Goal: Task Accomplishment & Management: Complete application form

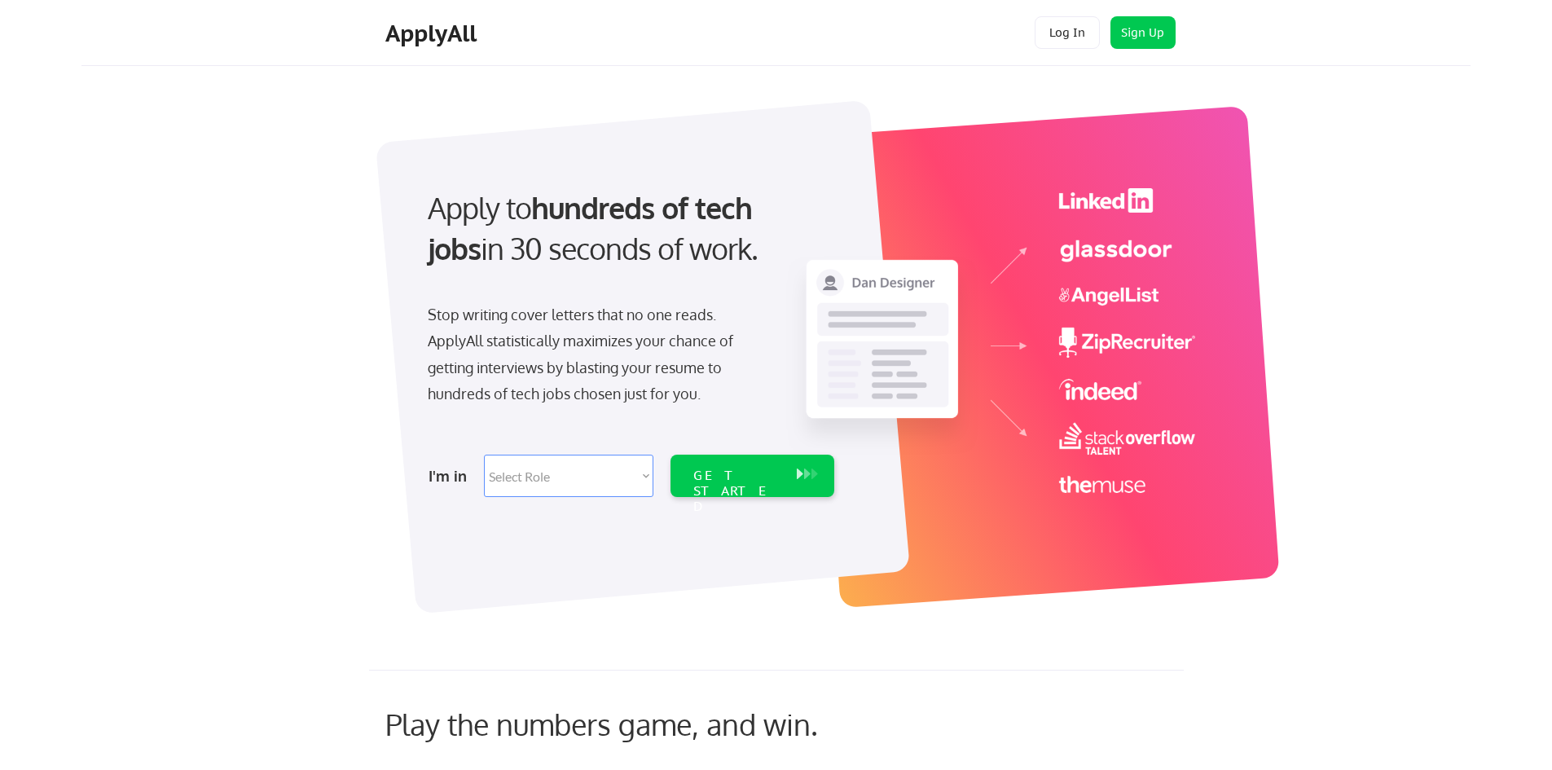
scroll to position [81, 0]
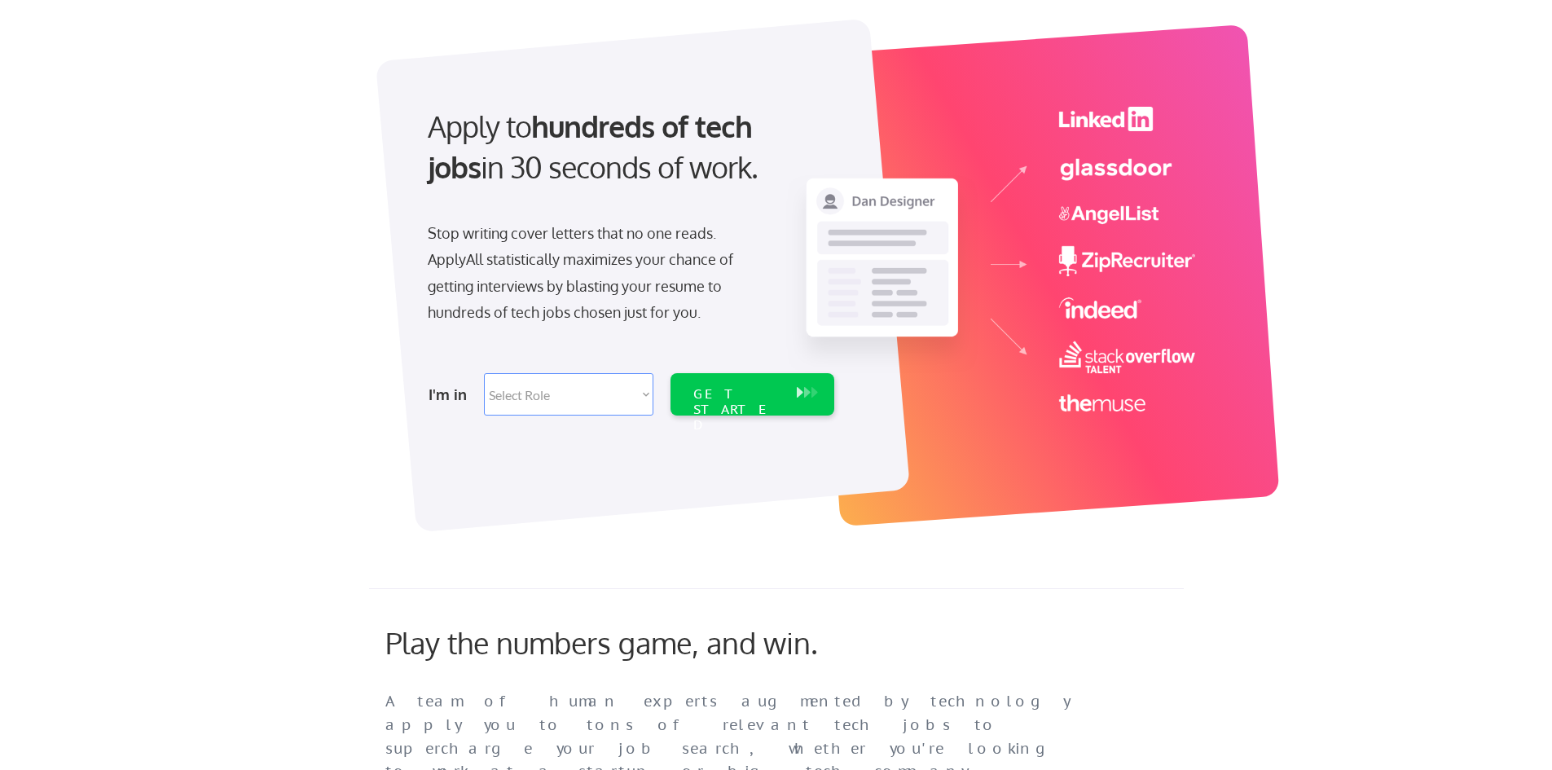
click at [573, 402] on select "Select Role Software Engineering Product Management Customer Success Sales UI/U…" at bounding box center [568, 394] width 169 height 42
select select ""data_science___analytics""
click at [484, 373] on select "Select Role Software Engineering Product Management Customer Success Sales UI/U…" at bounding box center [568, 394] width 169 height 42
select select ""data_science___analytics""
click at [722, 400] on div "GET STARTED" at bounding box center [736, 409] width 87 height 47
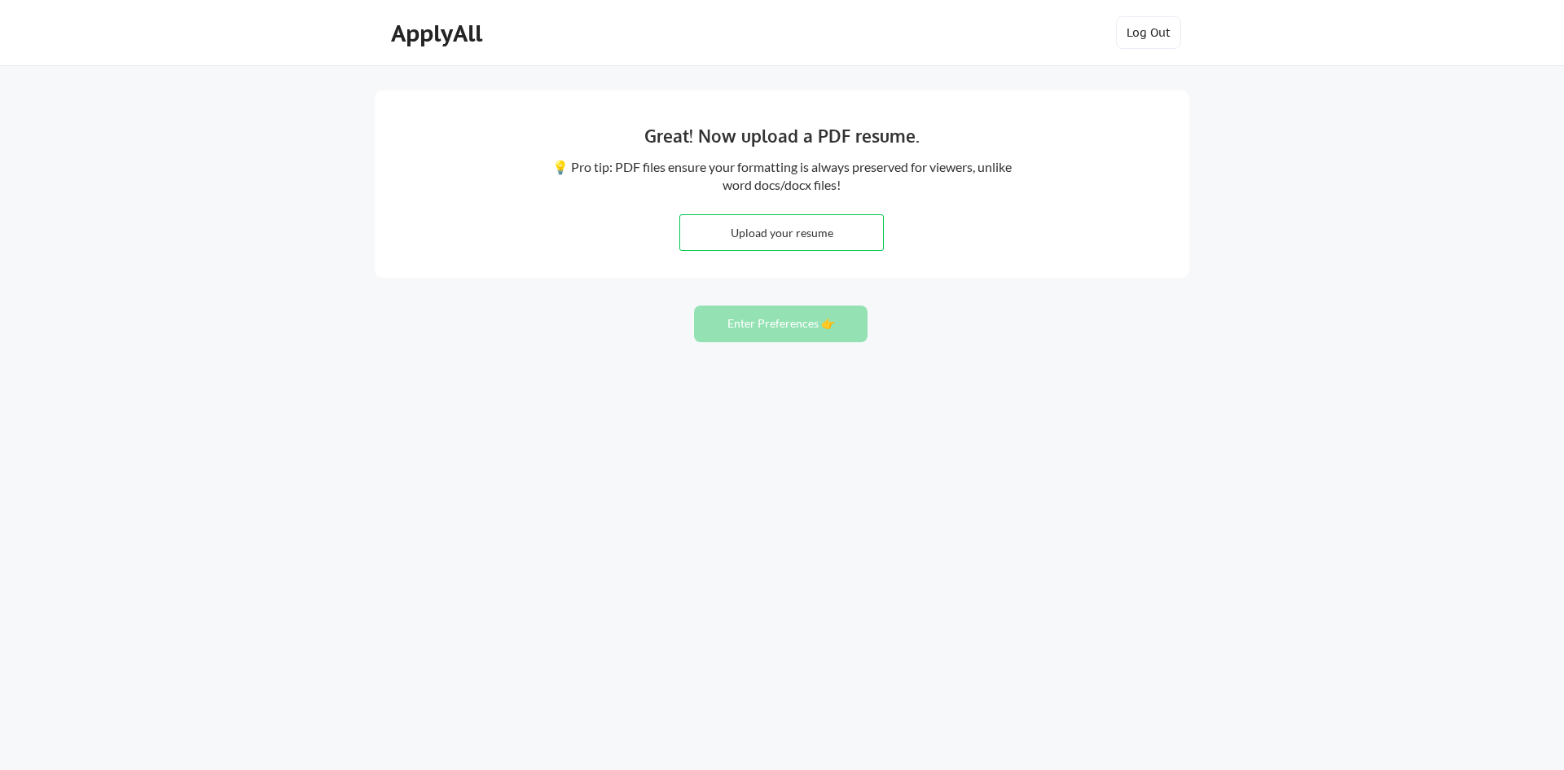
click at [826, 229] on input "file" at bounding box center [781, 232] width 203 height 35
type input "C:\fakepath\ShubhadaKshirsagar.pdf"
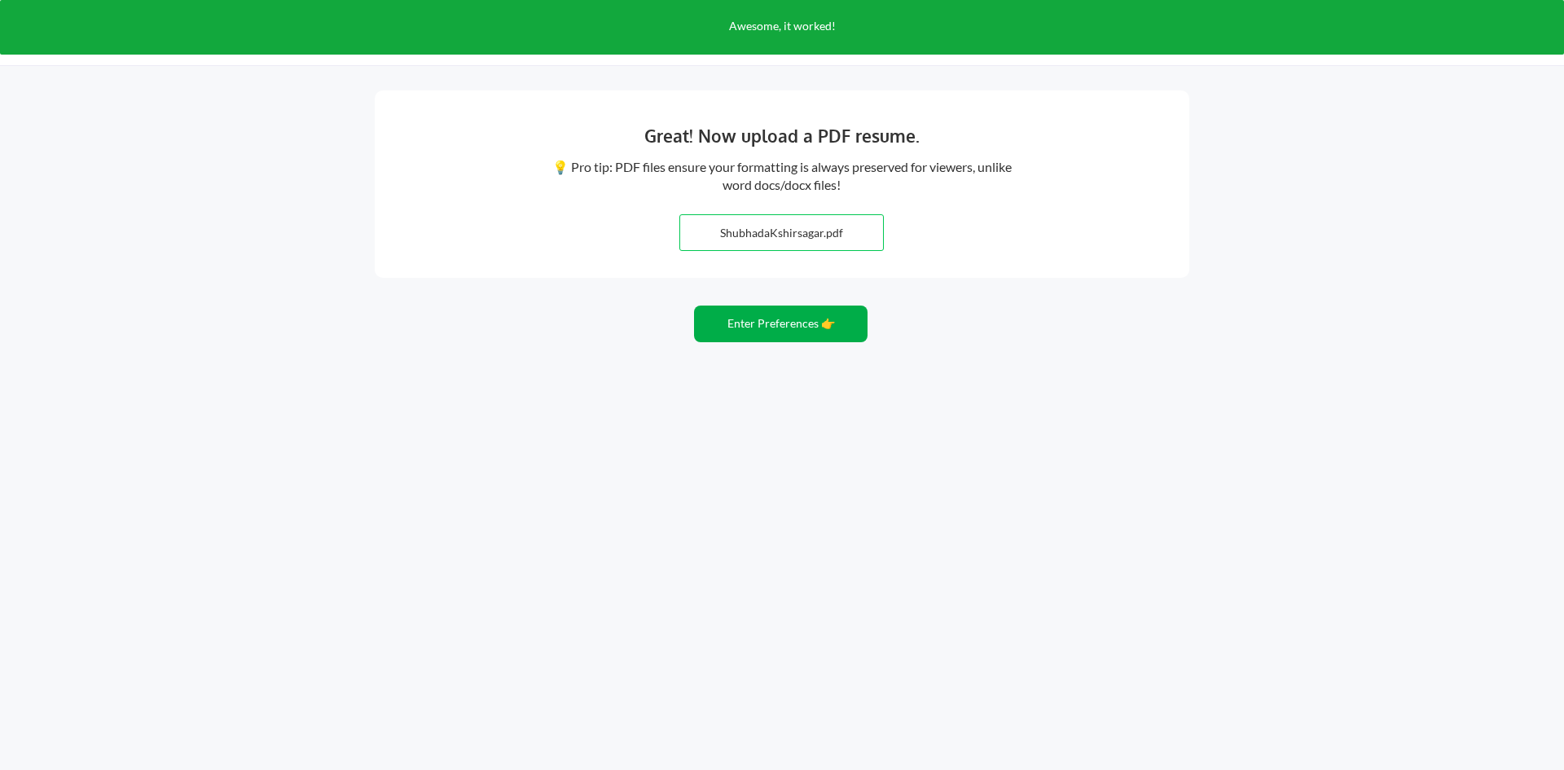
click at [810, 322] on button "Enter Preferences 👉" at bounding box center [780, 323] width 173 height 37
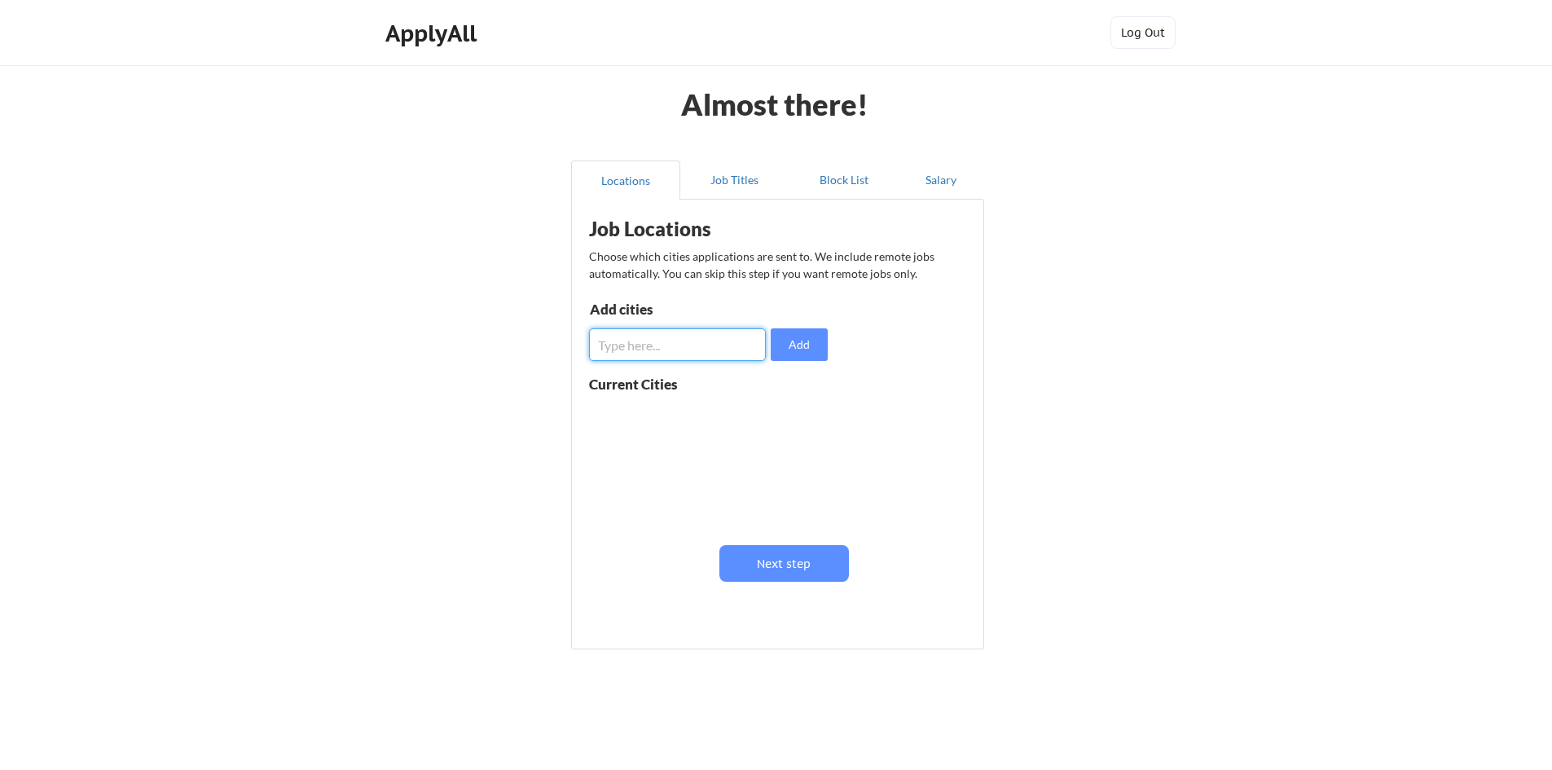
click at [688, 346] on input "input" at bounding box center [677, 344] width 177 height 33
click at [690, 349] on input "input" at bounding box center [677, 344] width 177 height 33
type input "san francisco"
click at [804, 348] on button "Add" at bounding box center [798, 344] width 57 height 33
click at [699, 345] on input "input" at bounding box center [677, 344] width 177 height 33
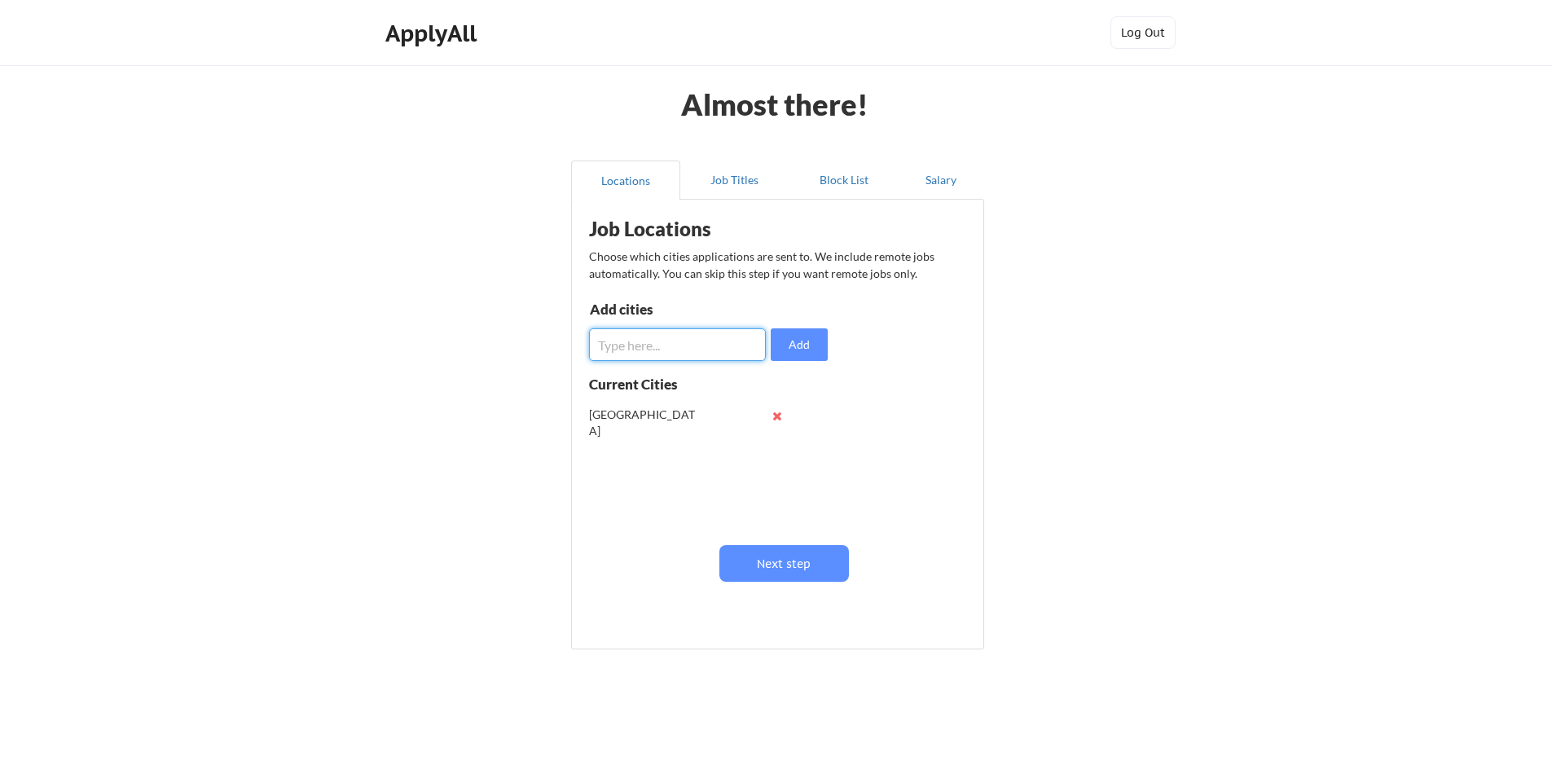
click at [780, 418] on button at bounding box center [777, 416] width 12 height 12
click at [656, 348] on input "input" at bounding box center [677, 344] width 177 height 33
type input "san [PERSON_NAME]"
click at [820, 343] on button "Add" at bounding box center [798, 344] width 57 height 33
click at [676, 345] on input "input" at bounding box center [677, 344] width 177 height 33
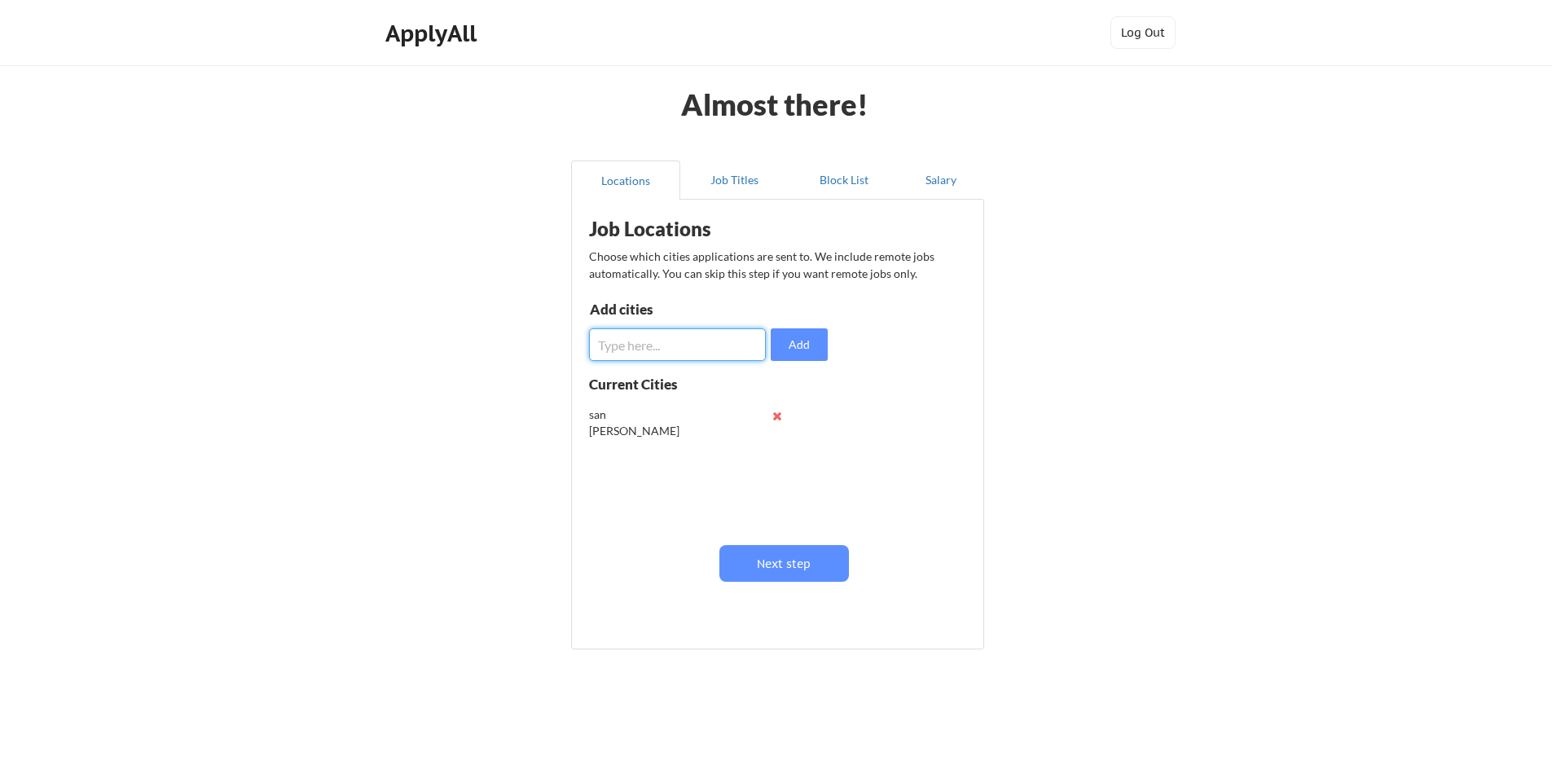
click at [682, 336] on input "input" at bounding box center [677, 344] width 177 height 33
type input "sunnyvale"
click at [816, 345] on button "Add" at bounding box center [798, 344] width 57 height 33
click at [643, 340] on input "input" at bounding box center [677, 344] width 177 height 33
type input "sf bay area"
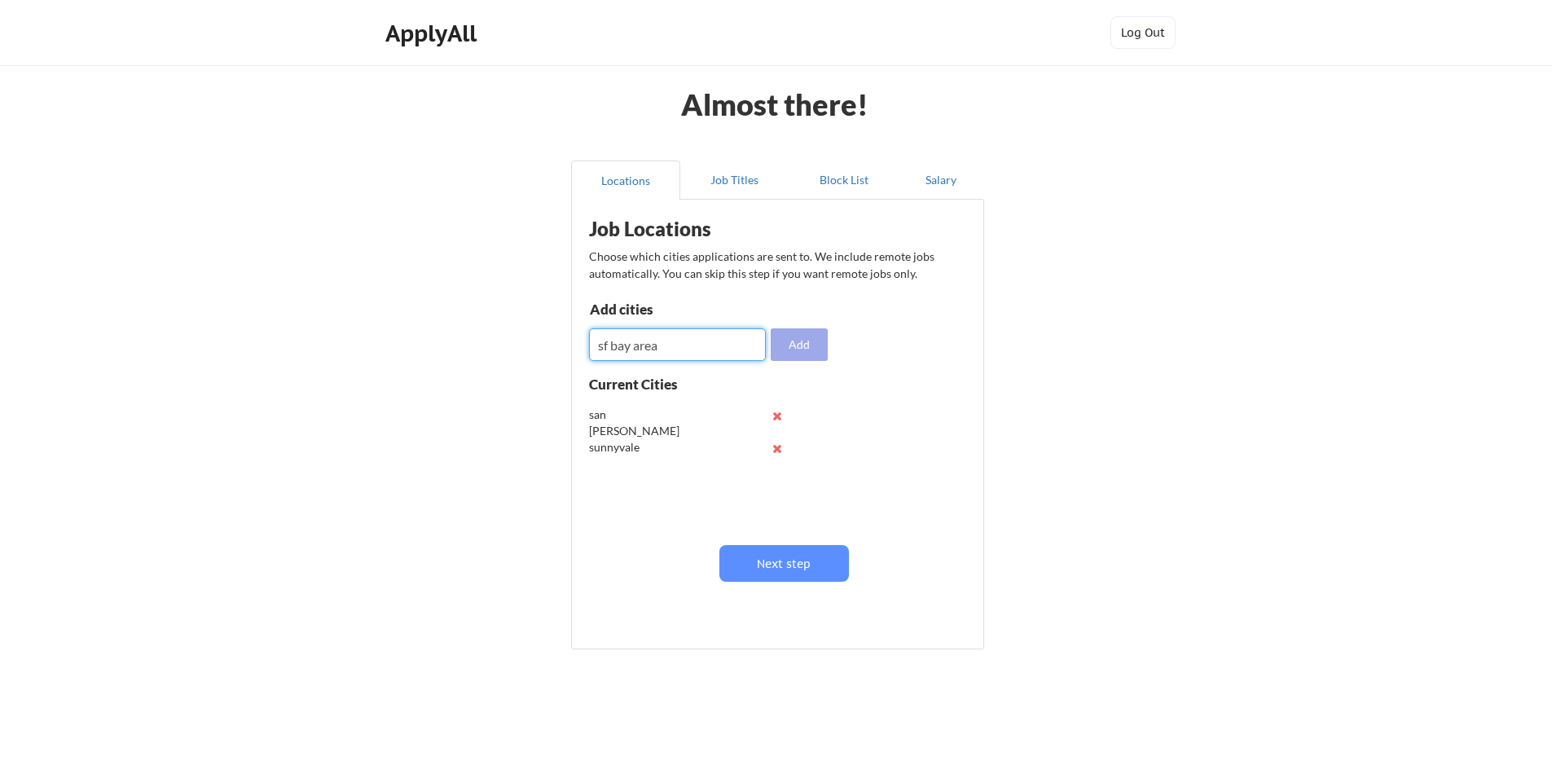
click at [819, 350] on button "Add" at bounding box center [798, 344] width 57 height 33
click at [643, 341] on input "input" at bounding box center [677, 344] width 177 height 33
type input "milpitas"
click at [786, 349] on button "Add" at bounding box center [798, 344] width 57 height 33
click at [709, 342] on input "input" at bounding box center [677, 344] width 177 height 33
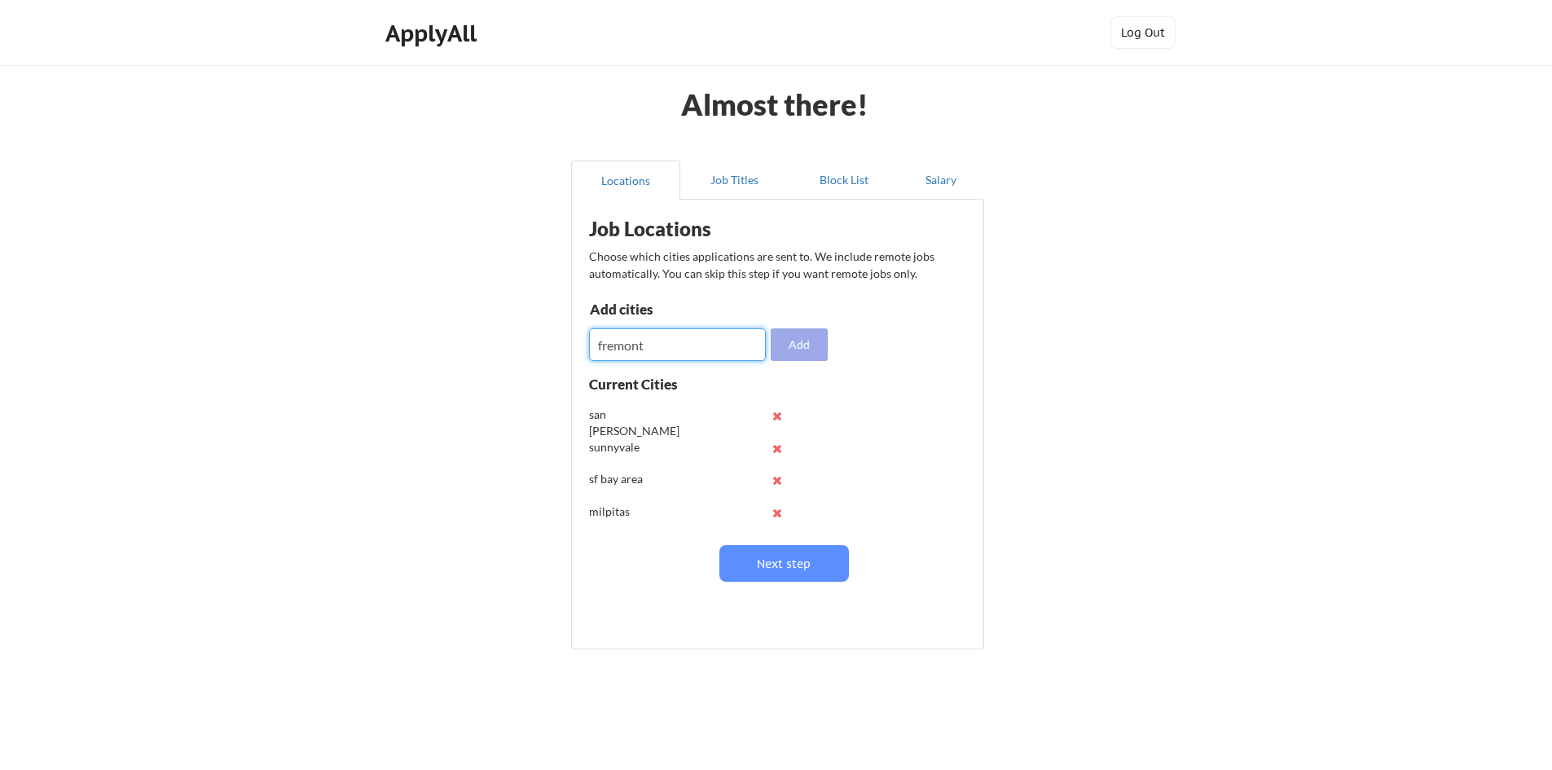
type input "fremont"
click at [792, 349] on button "Add" at bounding box center [798, 344] width 57 height 33
click at [687, 344] on input "input" at bounding box center [677, 344] width 177 height 33
type input "menlo park"
click at [818, 361] on div "Job Locations Choose which cities applications are sent to. We include remote j…" at bounding box center [781, 418] width 402 height 421
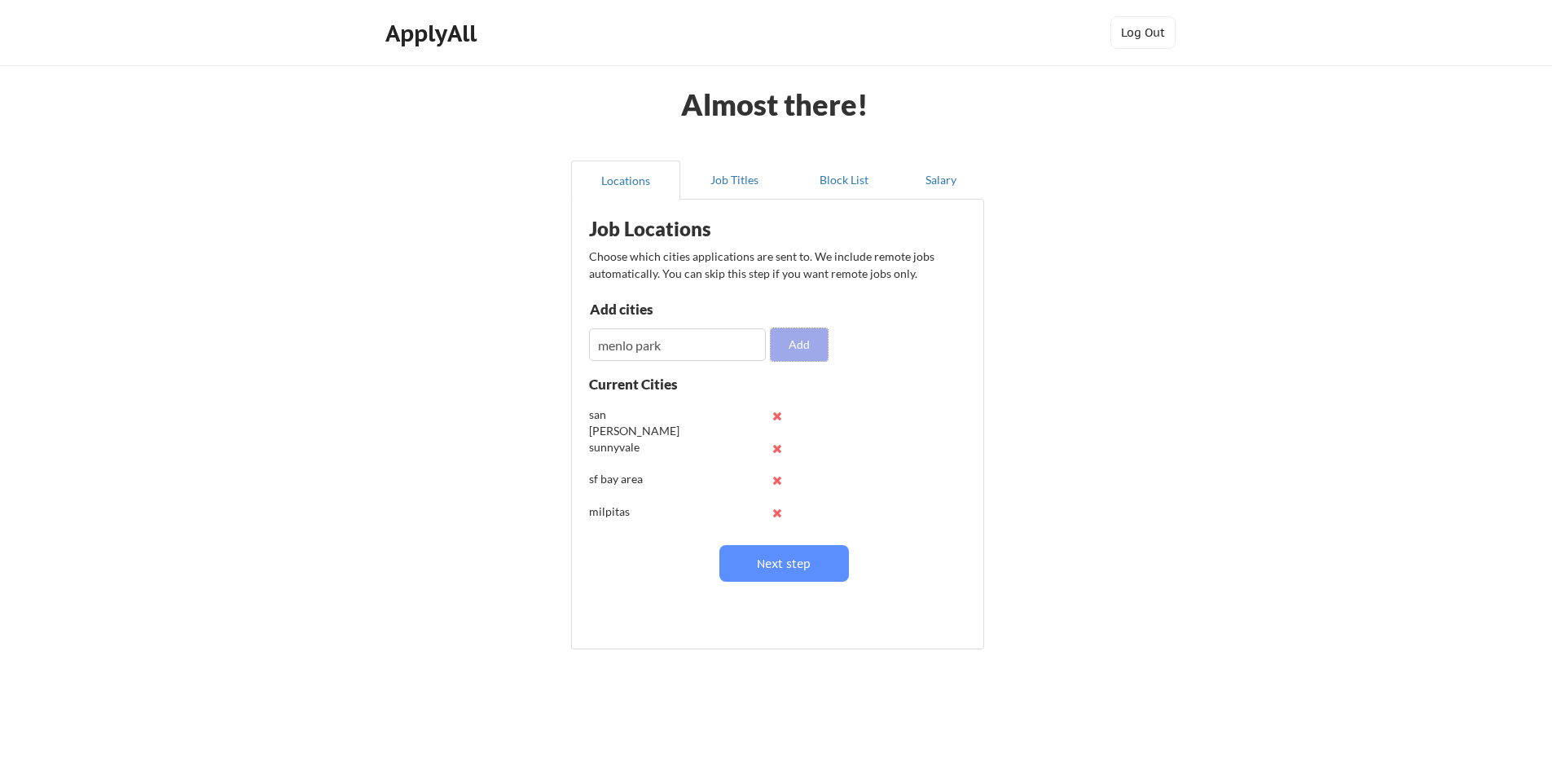
click at [814, 342] on button "Add" at bounding box center [798, 344] width 57 height 33
click at [768, 563] on button "Next step" at bounding box center [783, 563] width 129 height 37
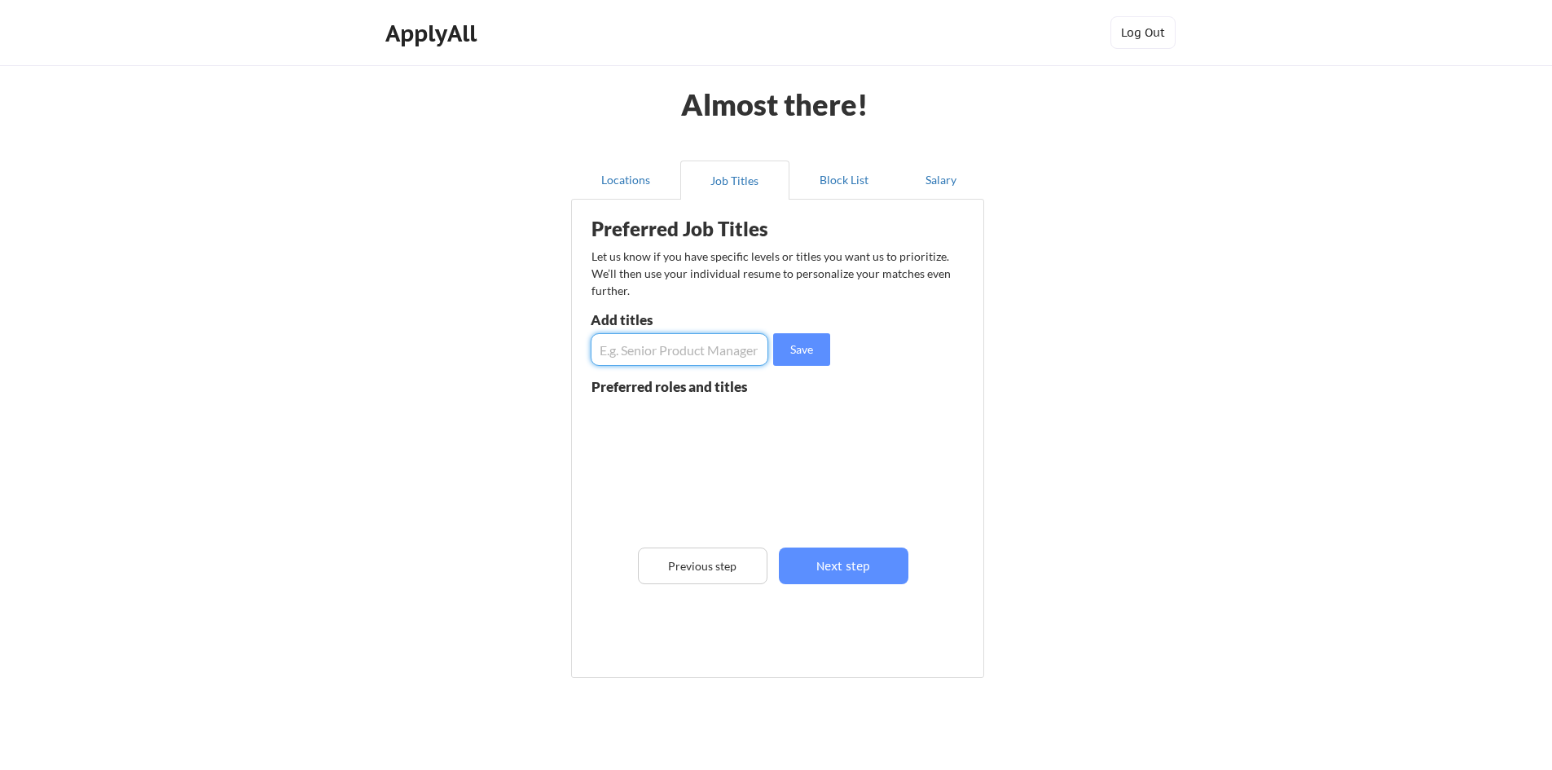
click at [718, 348] on input "input" at bounding box center [679, 349] width 178 height 33
type input "Data Scientist"
click at [808, 353] on button "Save" at bounding box center [801, 349] width 57 height 33
click at [647, 345] on input "input" at bounding box center [679, 349] width 178 height 33
type input "Data Analyst"
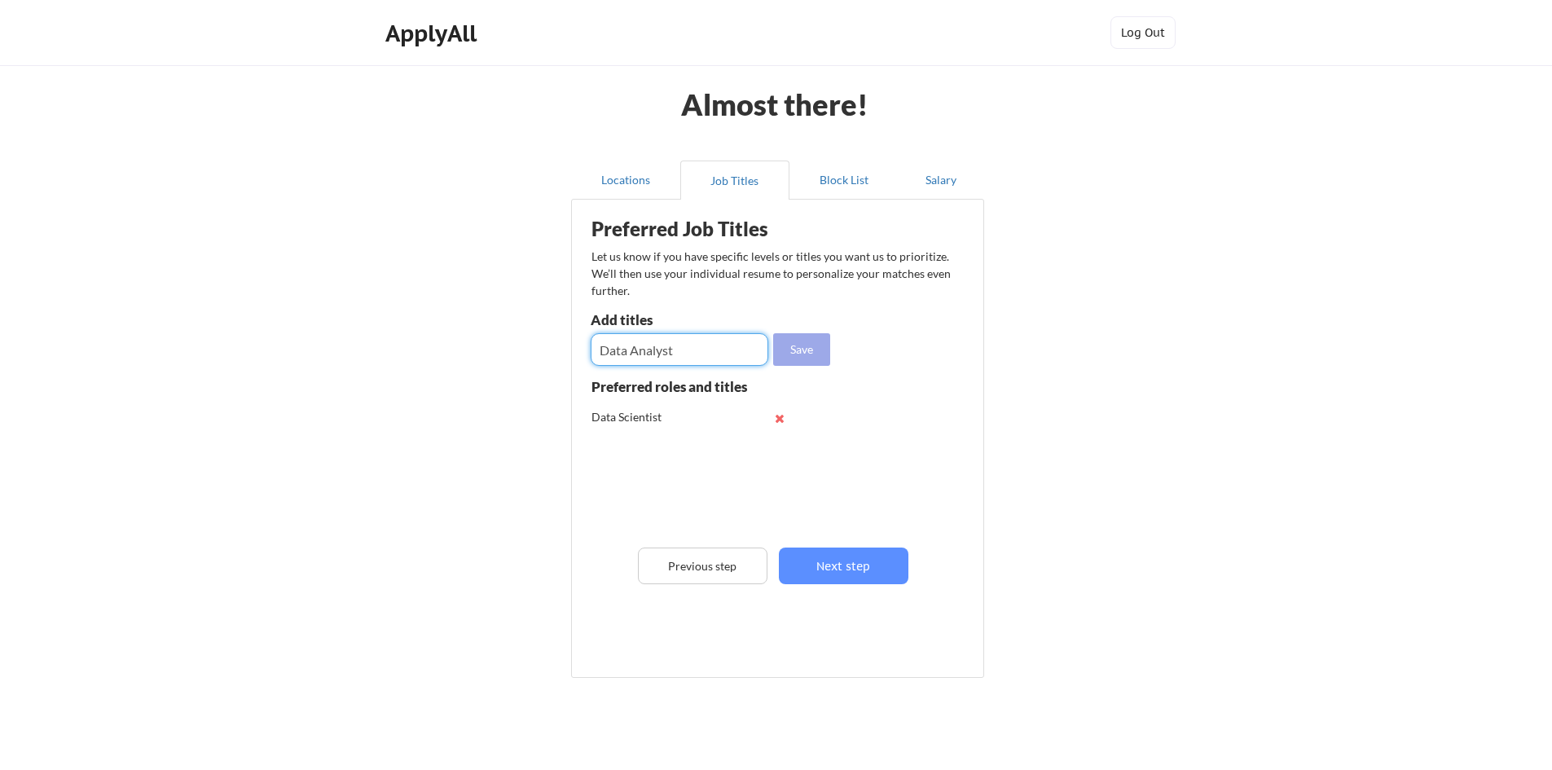
click at [810, 349] on button "Save" at bounding box center [801, 349] width 57 height 33
click at [675, 355] on input "input" at bounding box center [679, 349] width 178 height 33
type input "Machine Learning Engineer"
click at [790, 344] on button "Save" at bounding box center [801, 349] width 57 height 33
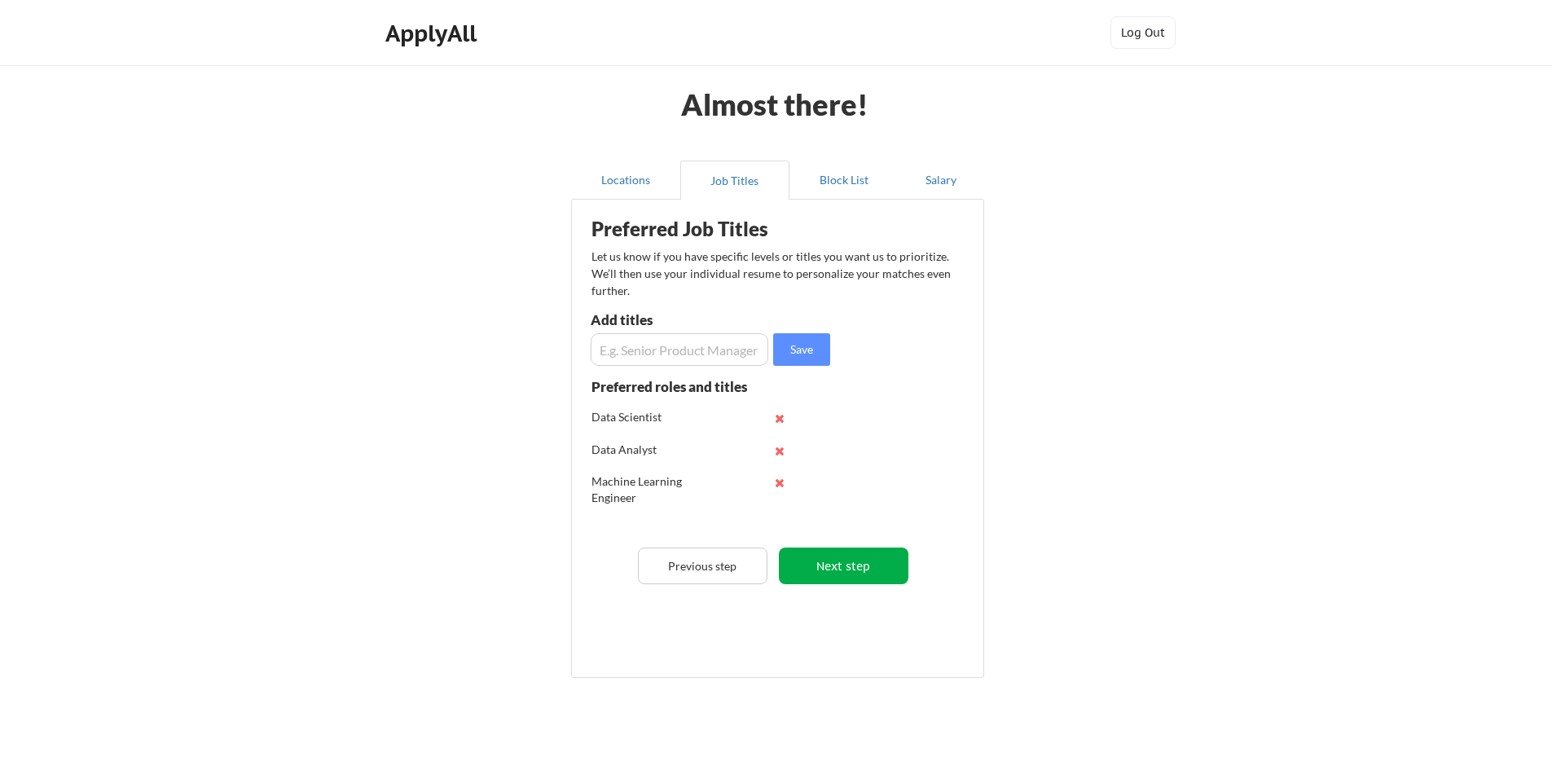
click at [857, 556] on button "Next step" at bounding box center [843, 565] width 129 height 37
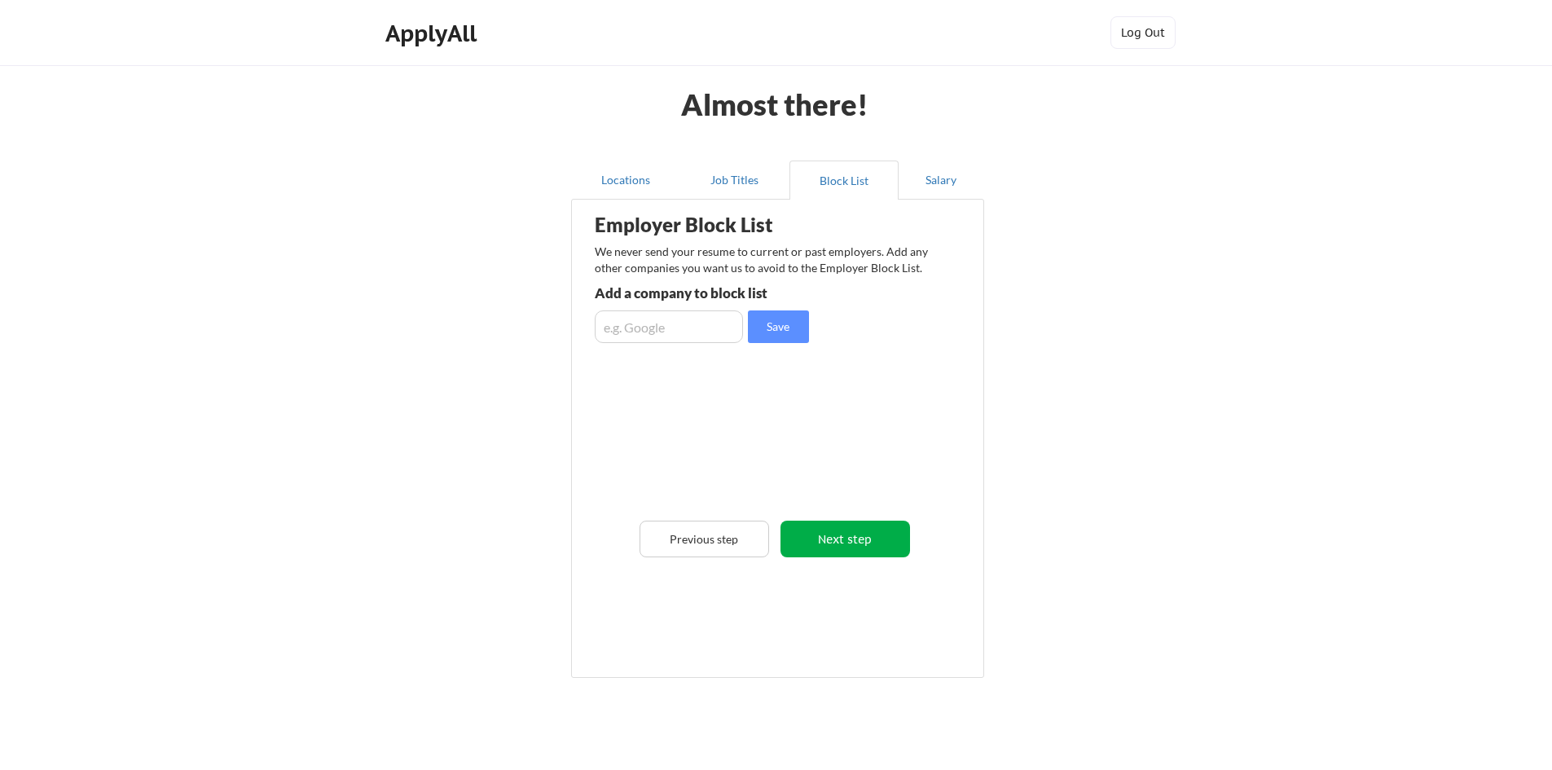
click at [833, 543] on button "Next step" at bounding box center [844, 538] width 129 height 37
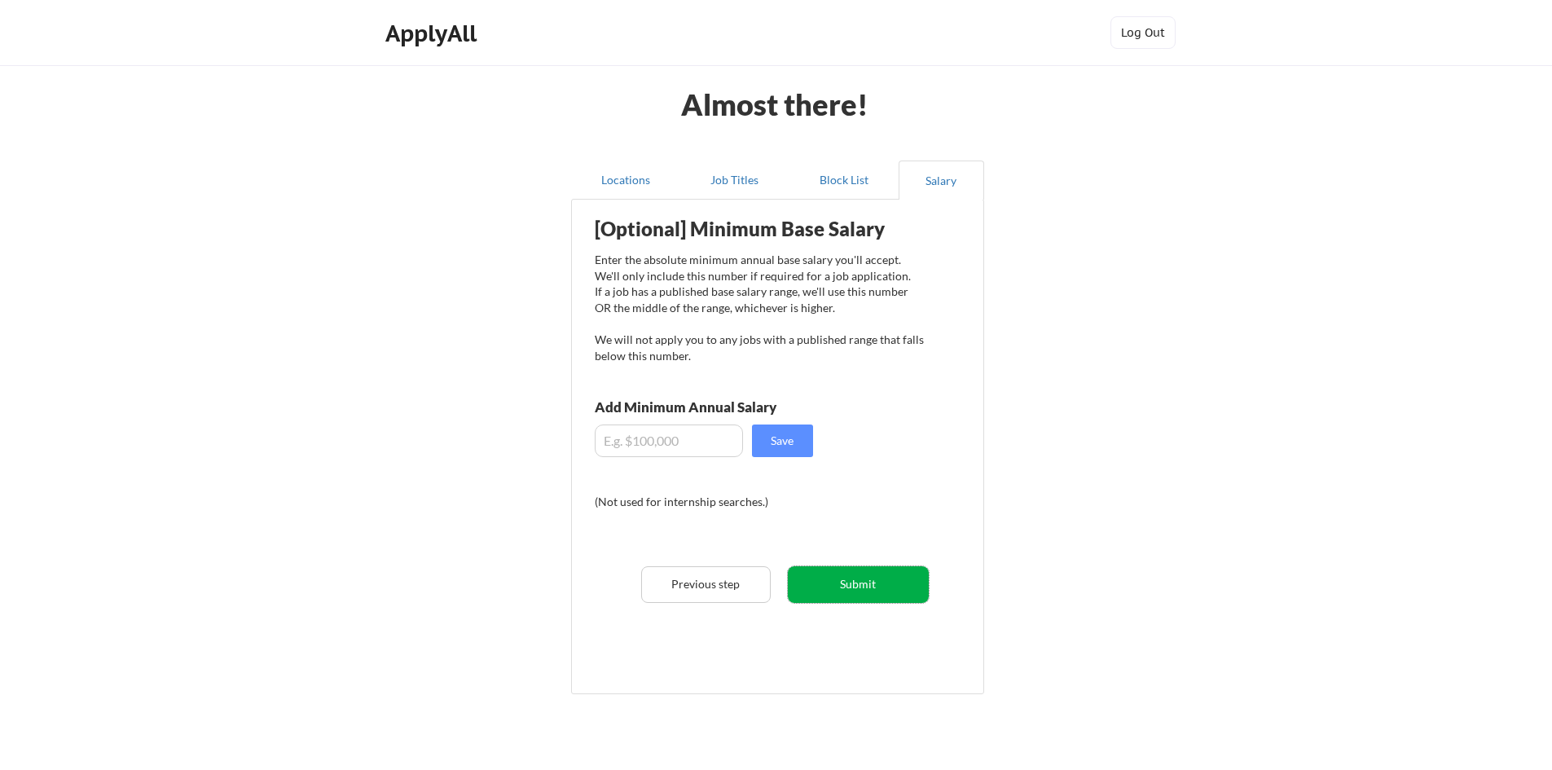
click at [868, 585] on button "Submit" at bounding box center [858, 584] width 141 height 37
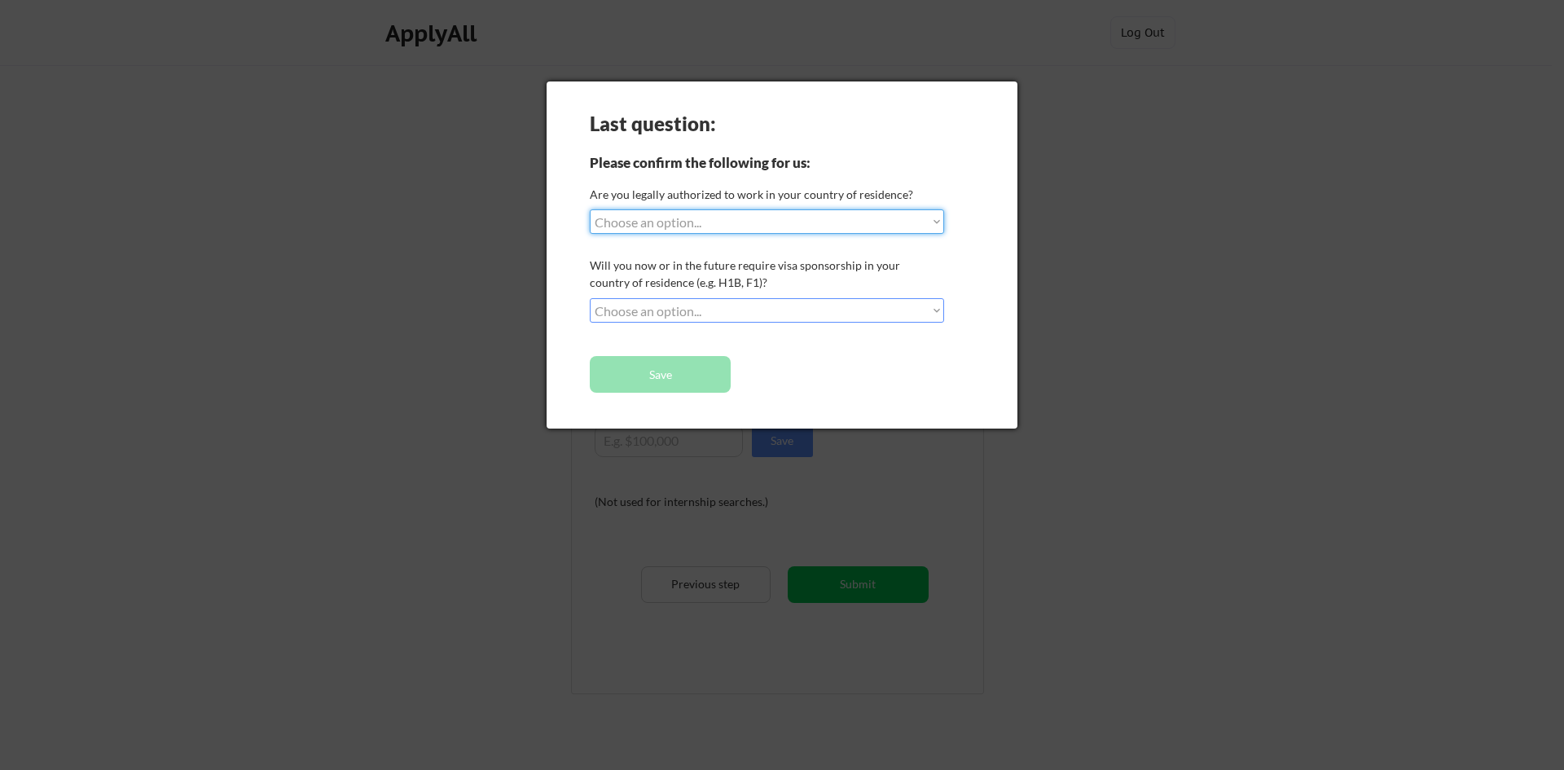
click at [667, 222] on select "Choose an option... Yes, I am a US Citizen Yes, I am a Canadian Citizen Yes, I …" at bounding box center [767, 221] width 354 height 24
click at [692, 222] on select "Choose an option... Yes, I am a US Citizen Yes, I am a Canadian Citizen Yes, I …" at bounding box center [767, 221] width 354 height 24
select select ""yes__i_am_here_on_a_visa__h1b__opt__etc__""
click at [590, 209] on select "Choose an option... Yes, I am a US Citizen Yes, I am a Canadian Citizen Yes, I …" at bounding box center [767, 221] width 354 height 24
click at [639, 313] on select "Choose an option... No, I will not need sponsorship Yes, I will need sponsorship" at bounding box center [767, 310] width 354 height 24
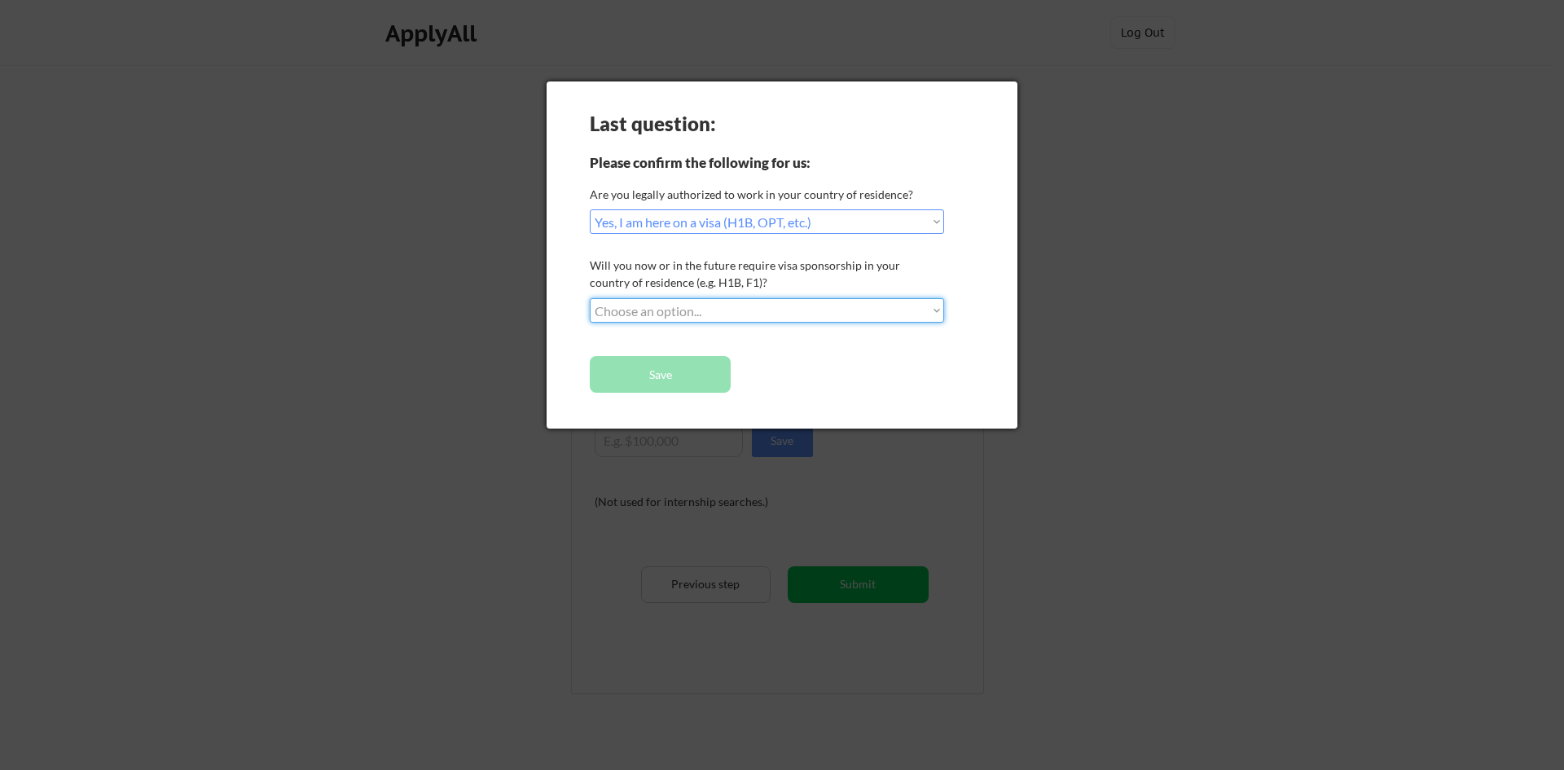
select select ""no__i_will_not_need_sponsorship""
click at [590, 298] on select "Choose an option... No, I will not need sponsorship Yes, I will need sponsorship" at bounding box center [767, 310] width 354 height 24
click at [630, 380] on button "Save" at bounding box center [660, 374] width 141 height 37
